Goal: Information Seeking & Learning: Learn about a topic

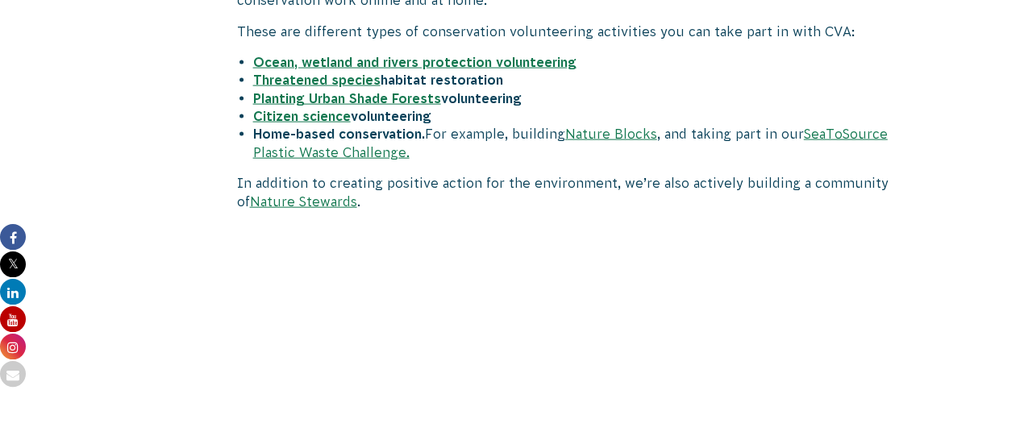
scroll to position [1799, 0]
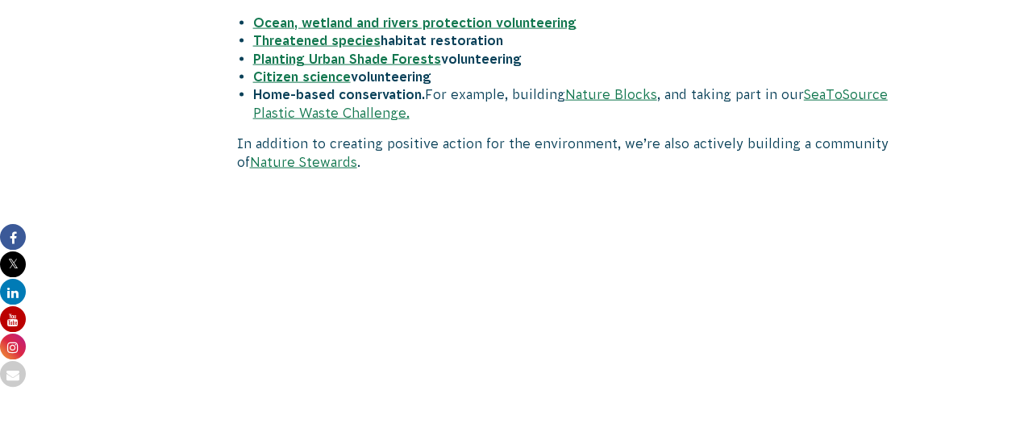
click at [270, 71] on strong "Citizen science" at bounding box center [302, 76] width 98 height 15
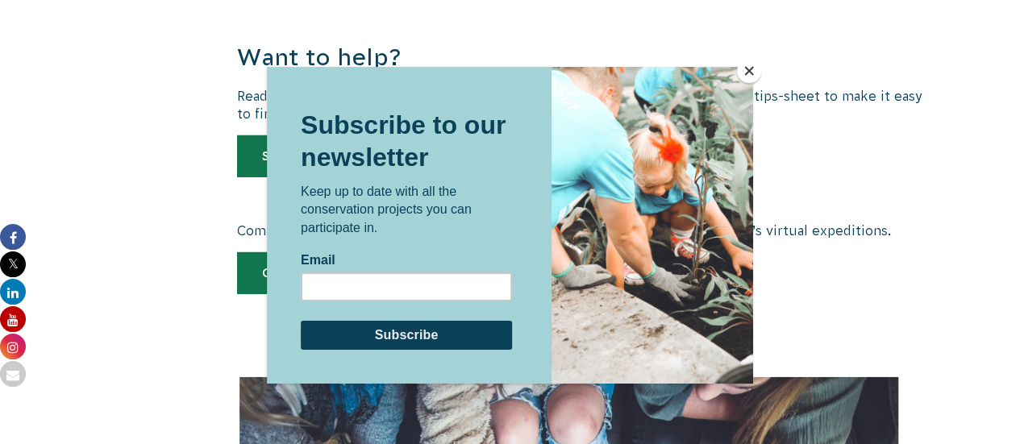
scroll to position [2500, 0]
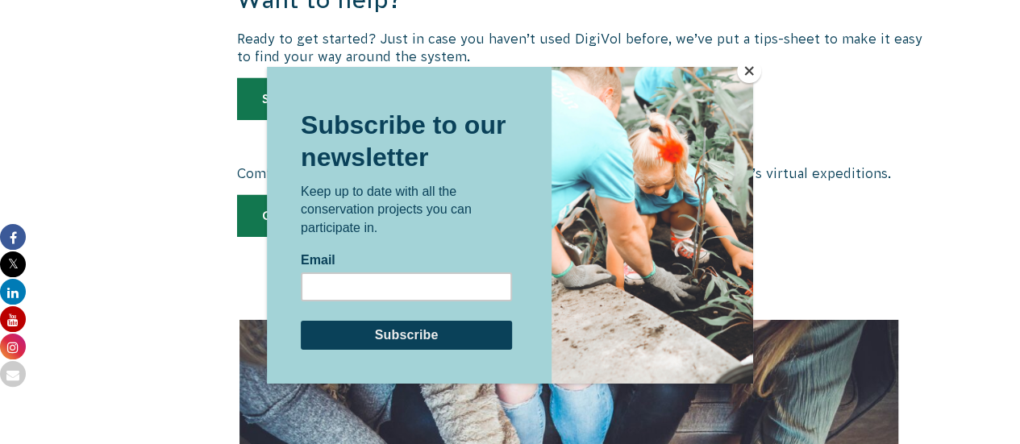
drag, startPoint x: 1029, startPoint y: 21, endPoint x: 1029, endPoint y: 210, distance: 189.4
click at [1019, 210] on html "About Us Our Priorities Reconciliation Impact Our Board Our People Careers CVA …" at bounding box center [510, 276] width 1020 height 5553
click at [746, 65] on button "Close" at bounding box center [749, 71] width 24 height 24
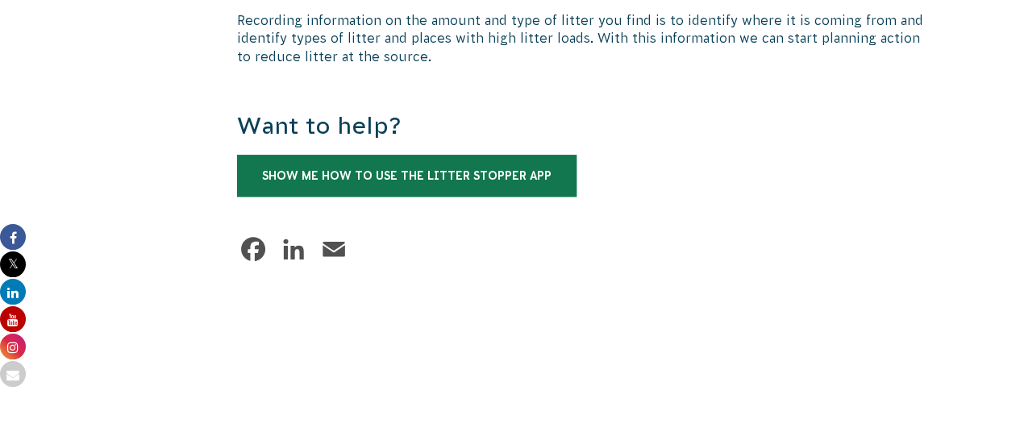
scroll to position [3787, 0]
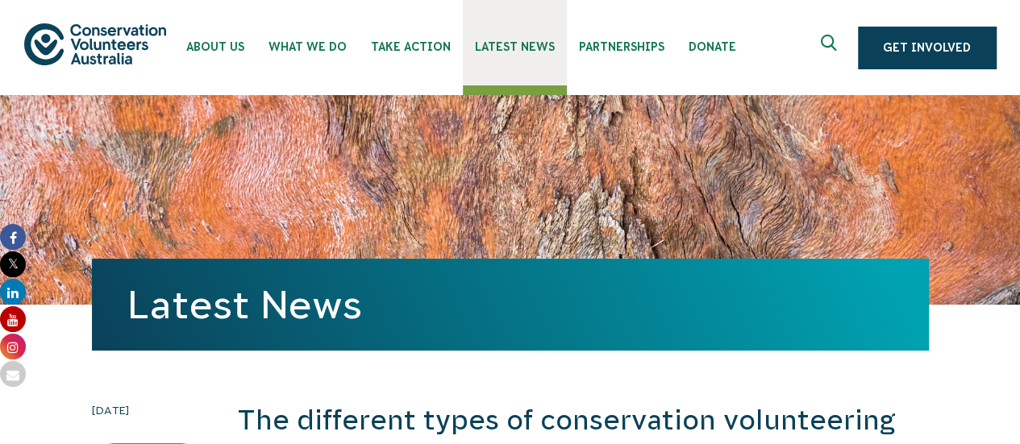
click at [511, 46] on span "Latest News" at bounding box center [515, 46] width 80 height 13
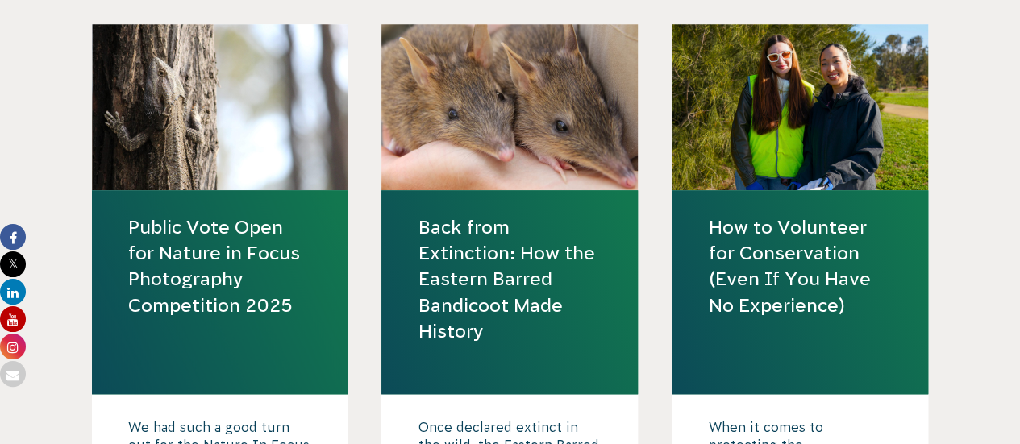
scroll to position [727, 0]
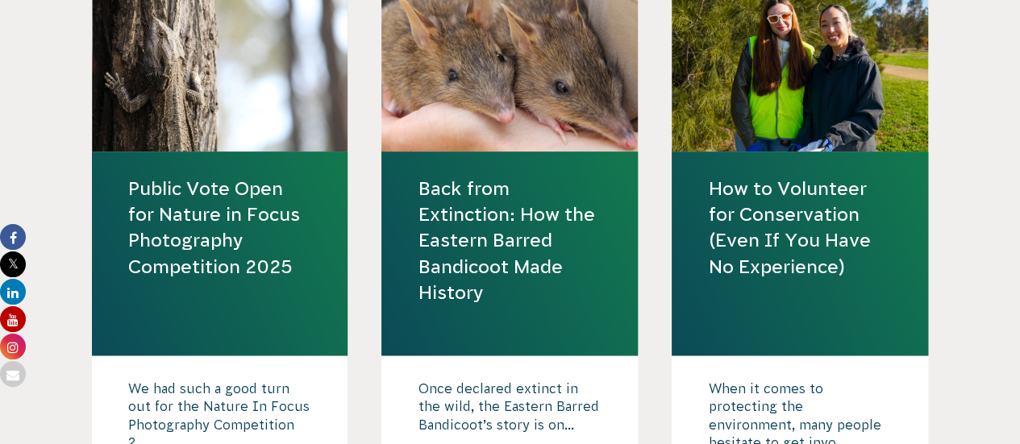
click at [774, 225] on link "How to Volunteer for Conservation (Even If You Have No Experience)" at bounding box center [800, 228] width 184 height 104
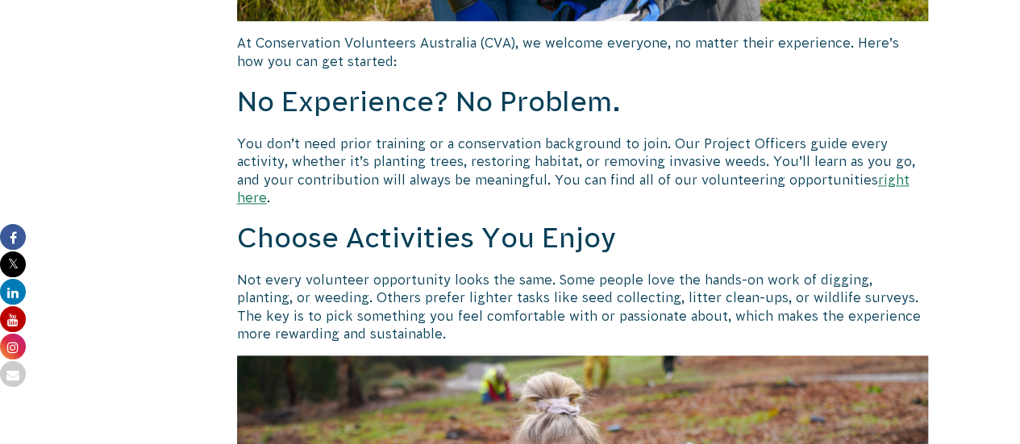
scroll to position [946, 0]
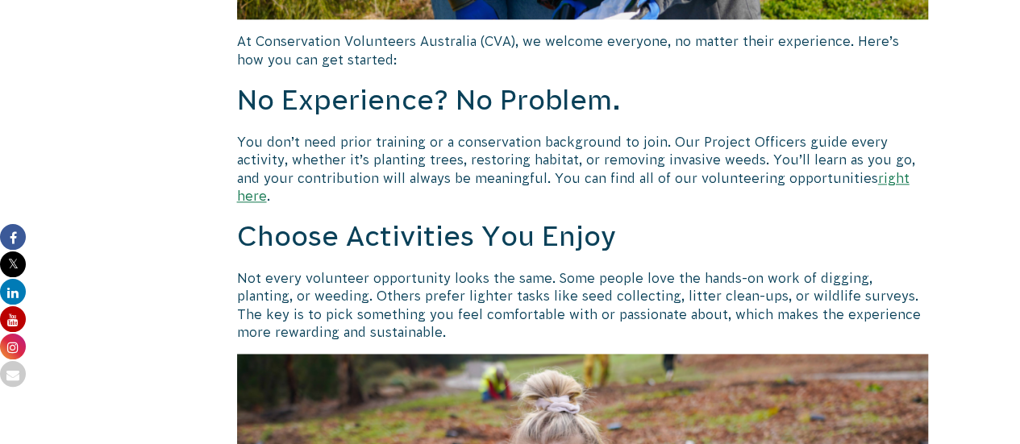
click at [817, 173] on link "right here" at bounding box center [573, 187] width 672 height 32
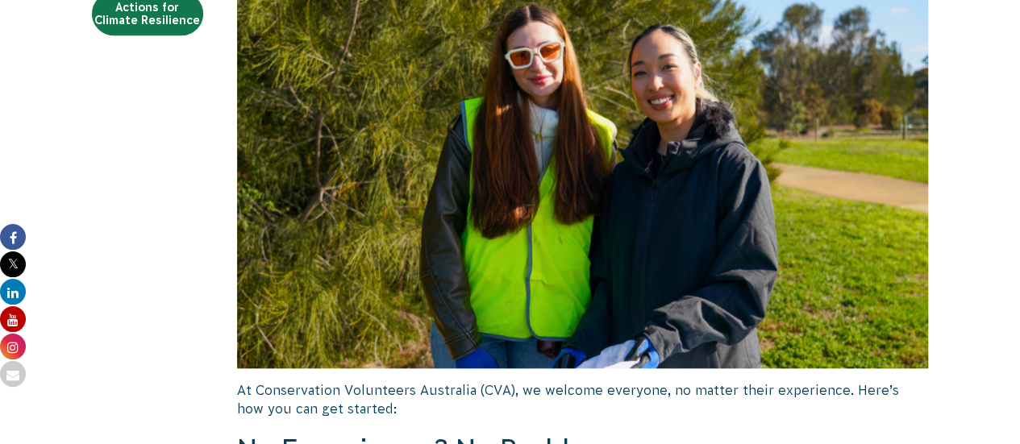
scroll to position [419, 0]
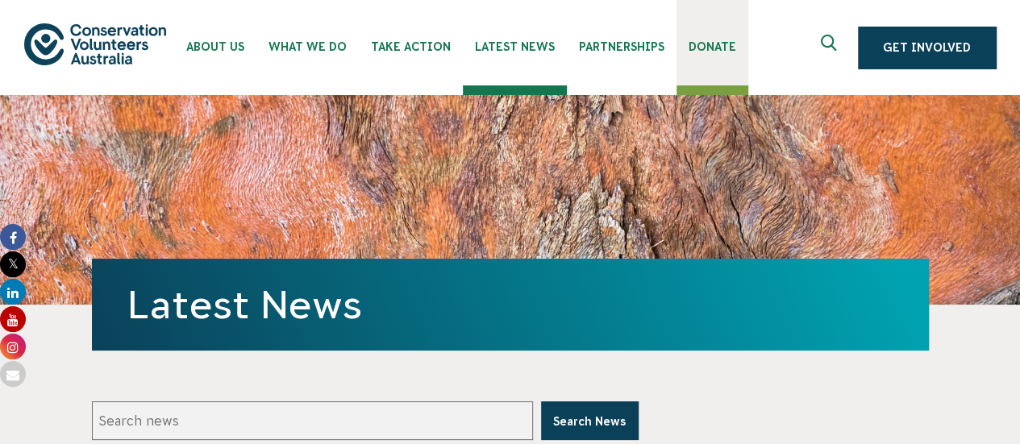
drag, startPoint x: 0, startPoint y: 2, endPoint x: 726, endPoint y: 72, distance: 729.6
click at [726, 72] on link "Donate" at bounding box center [712, 42] width 72 height 85
